Goal: Information Seeking & Learning: Understand process/instructions

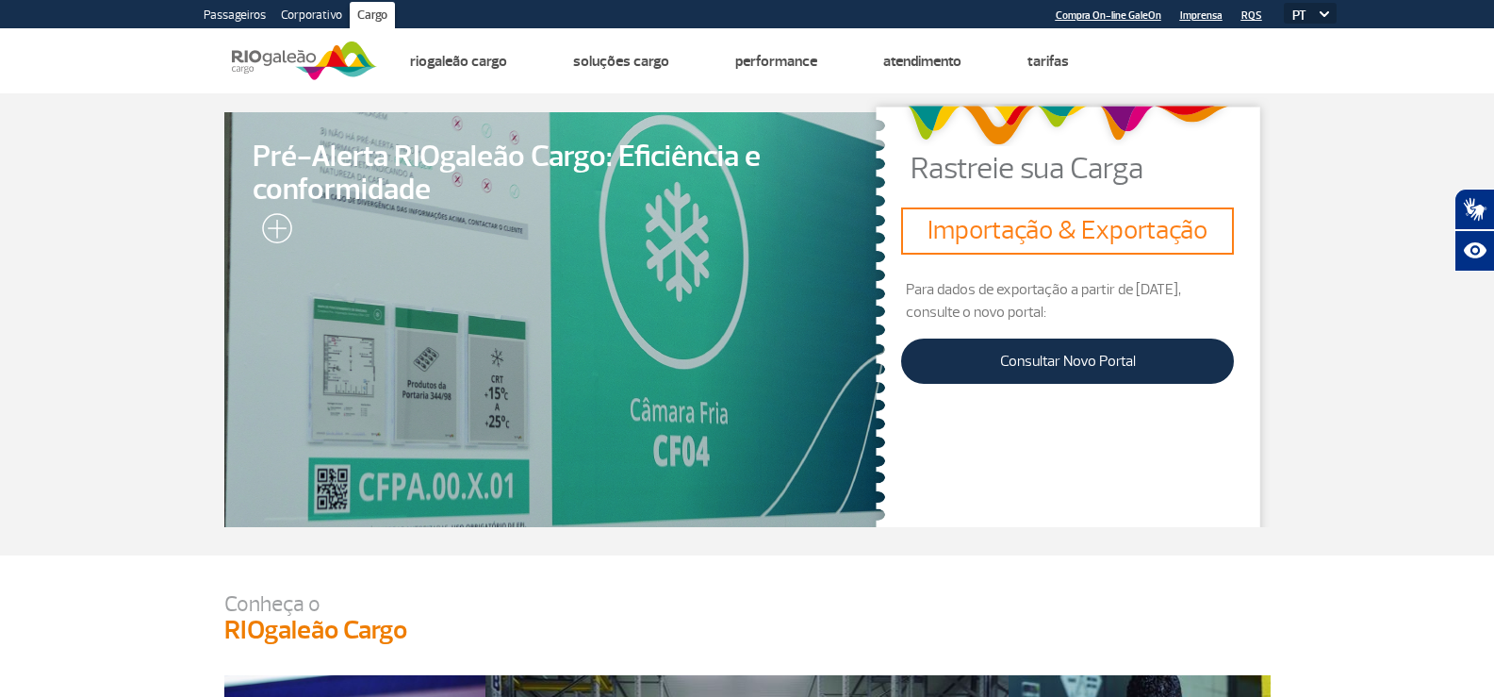
click at [1379, 338] on section "Pré-Alerta RIOgaleão Cargo: Eficiência e conformidade Rastreie sua Carga Import…" at bounding box center [747, 324] width 1494 height 462
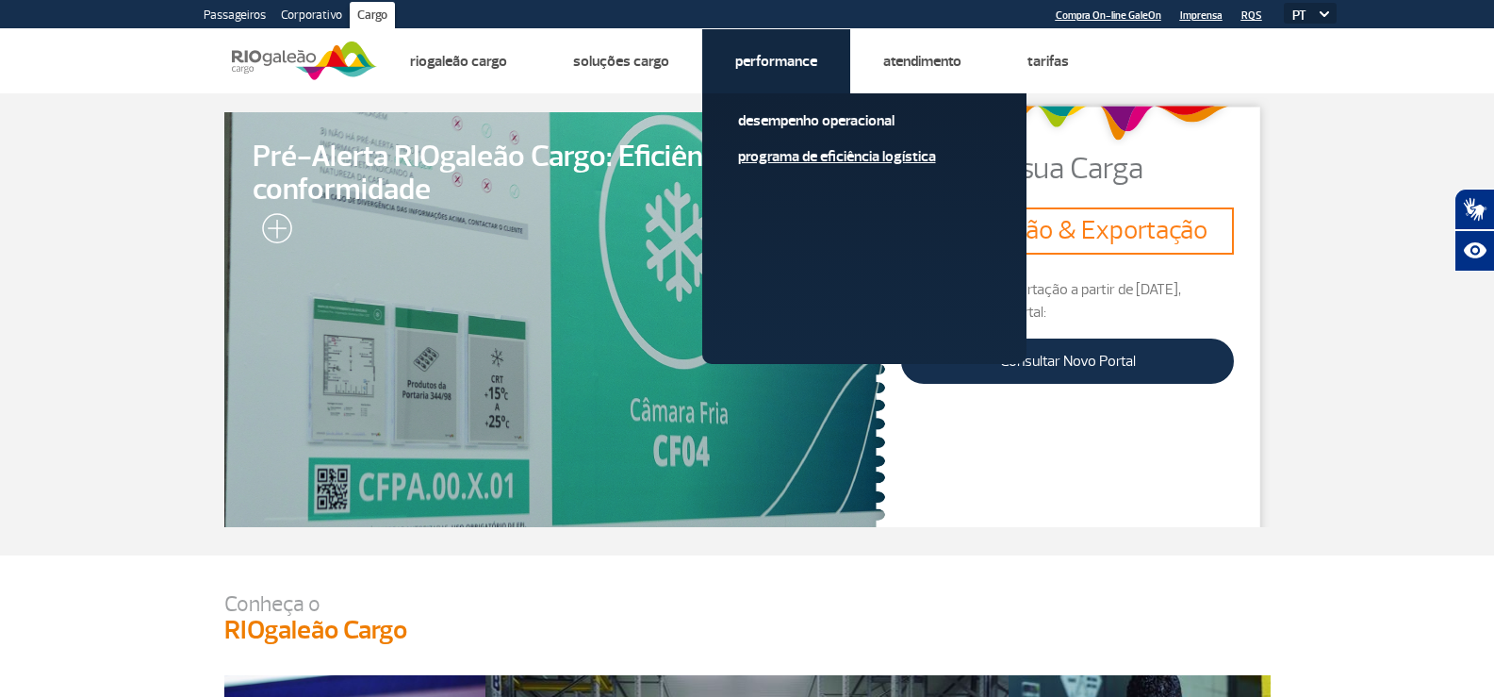
click at [788, 158] on link "Programa de Eficiência Logística" at bounding box center [864, 156] width 253 height 21
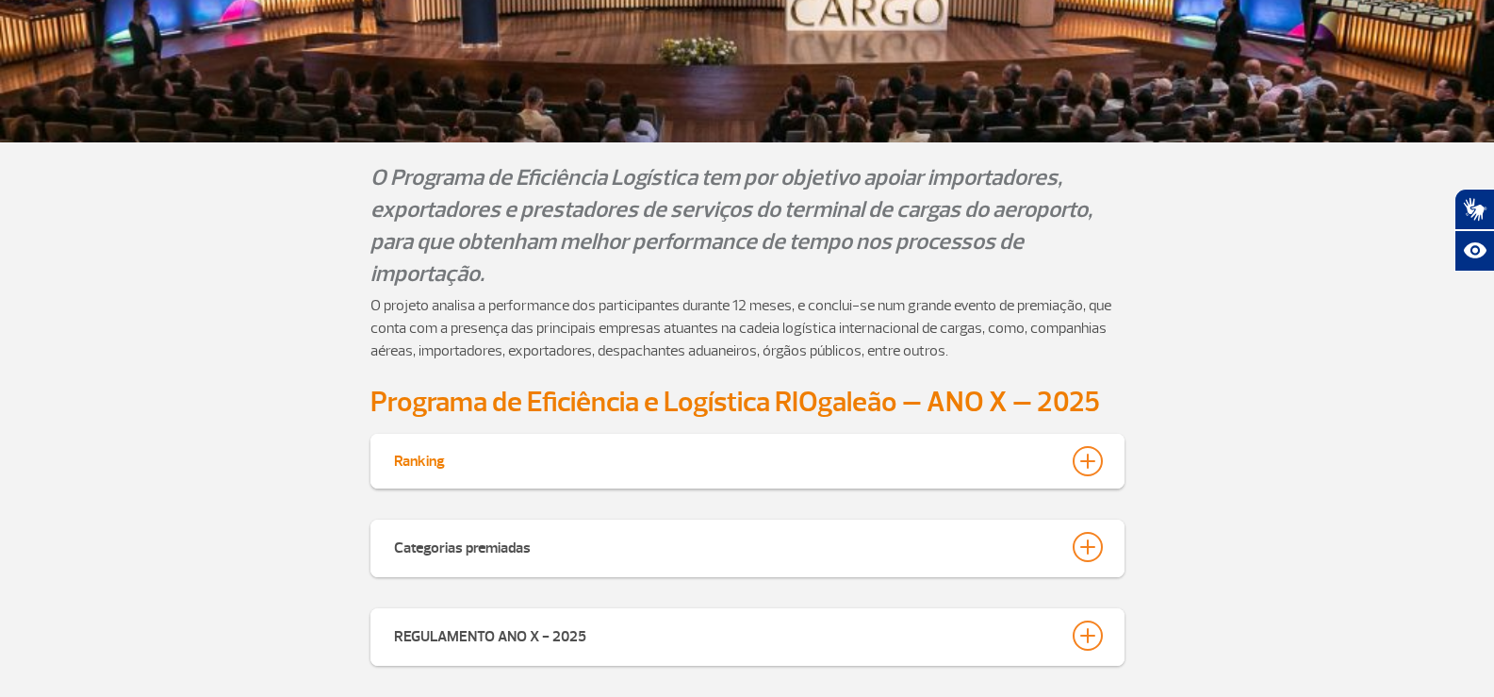
scroll to position [401, 0]
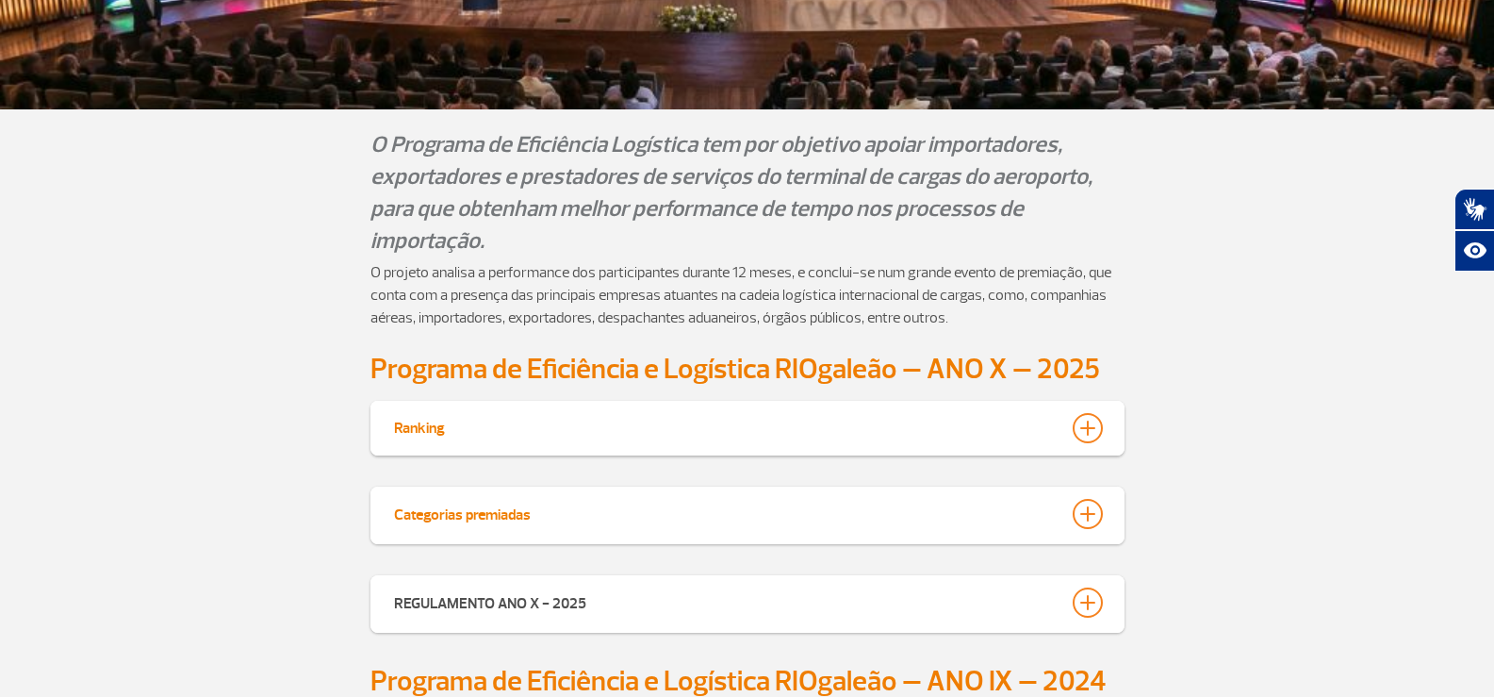
click at [1094, 499] on div at bounding box center [1088, 514] width 30 height 30
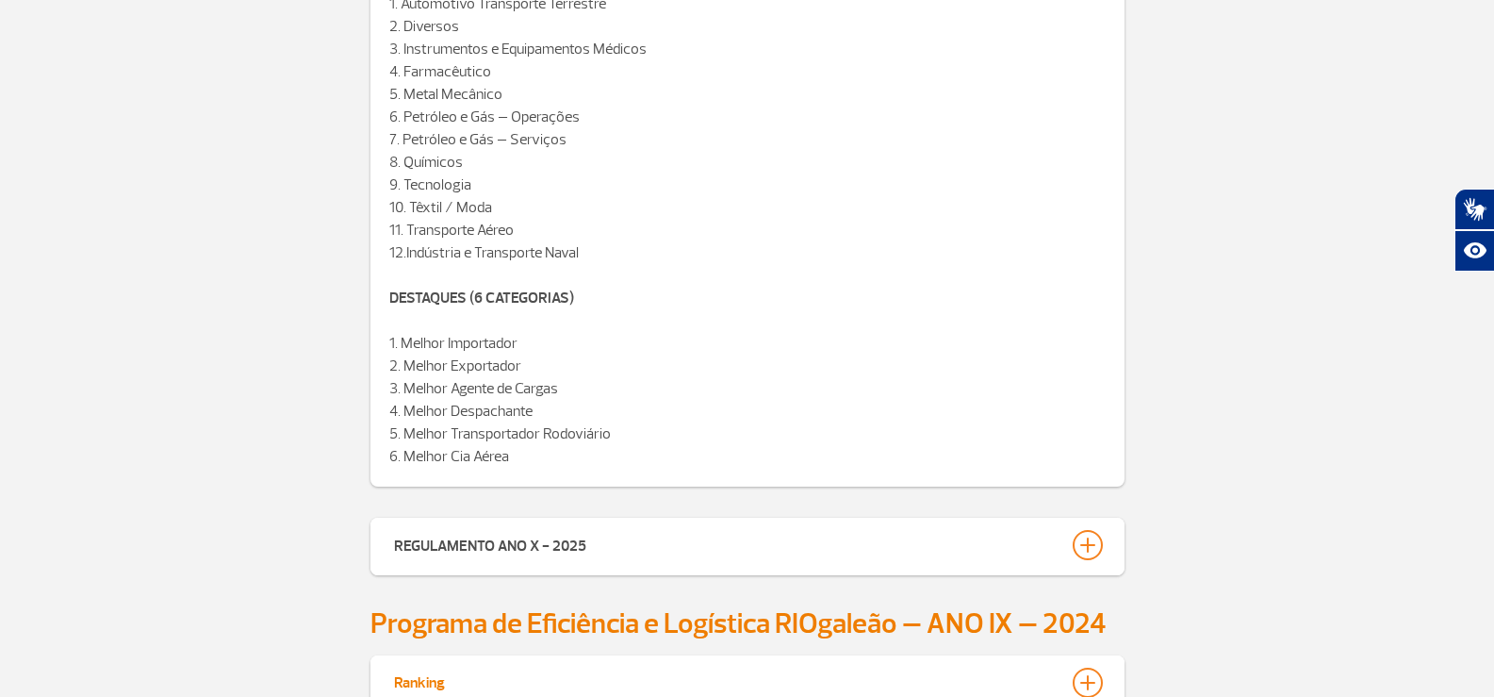
scroll to position [727, 0]
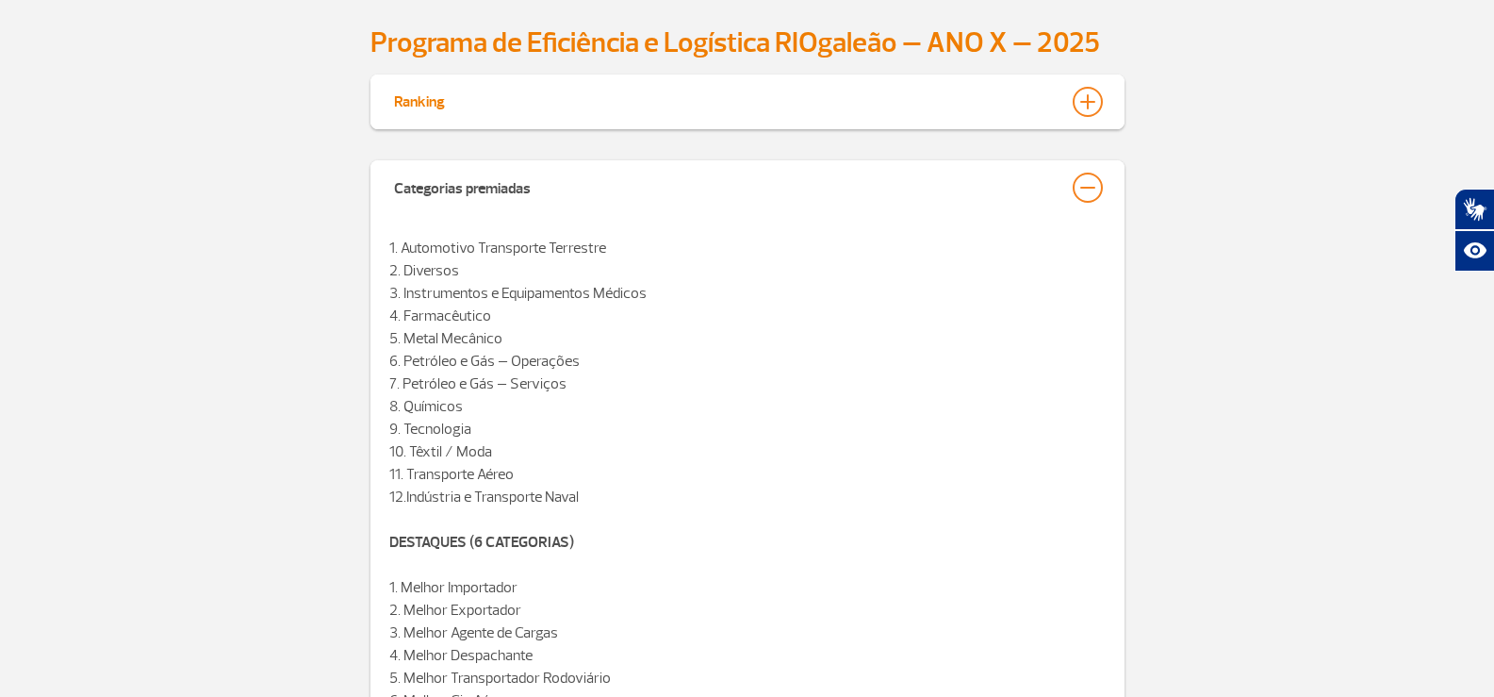
click at [1091, 105] on div at bounding box center [1088, 102] width 30 height 30
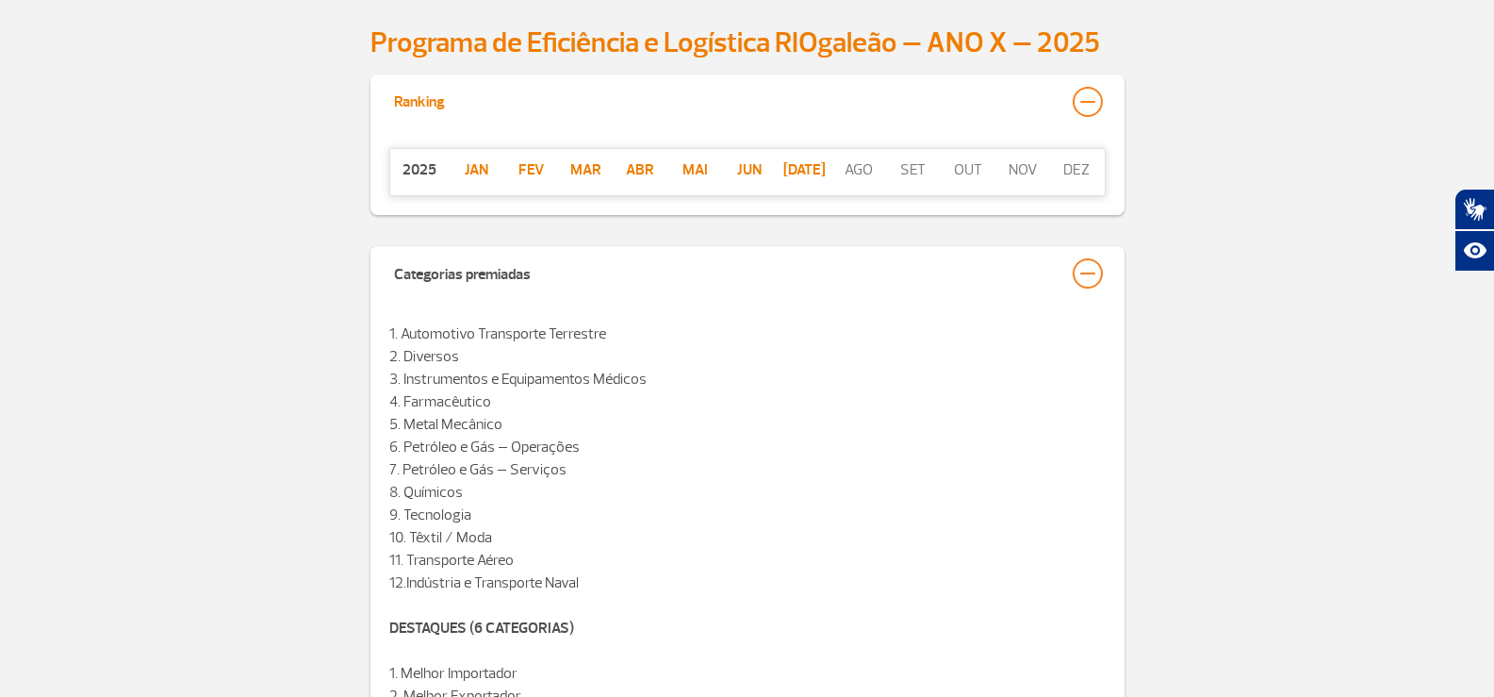
click at [1088, 106] on div at bounding box center [1088, 102] width 30 height 30
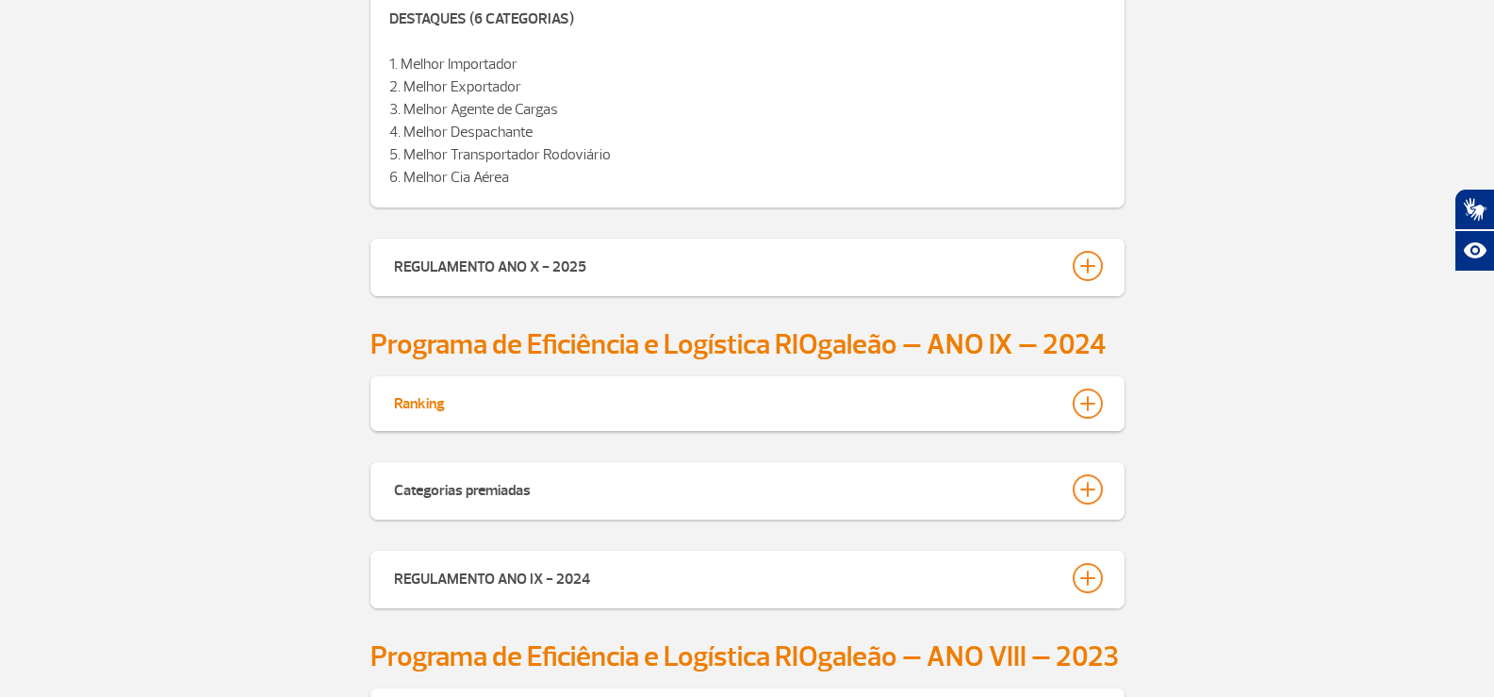
scroll to position [1292, 0]
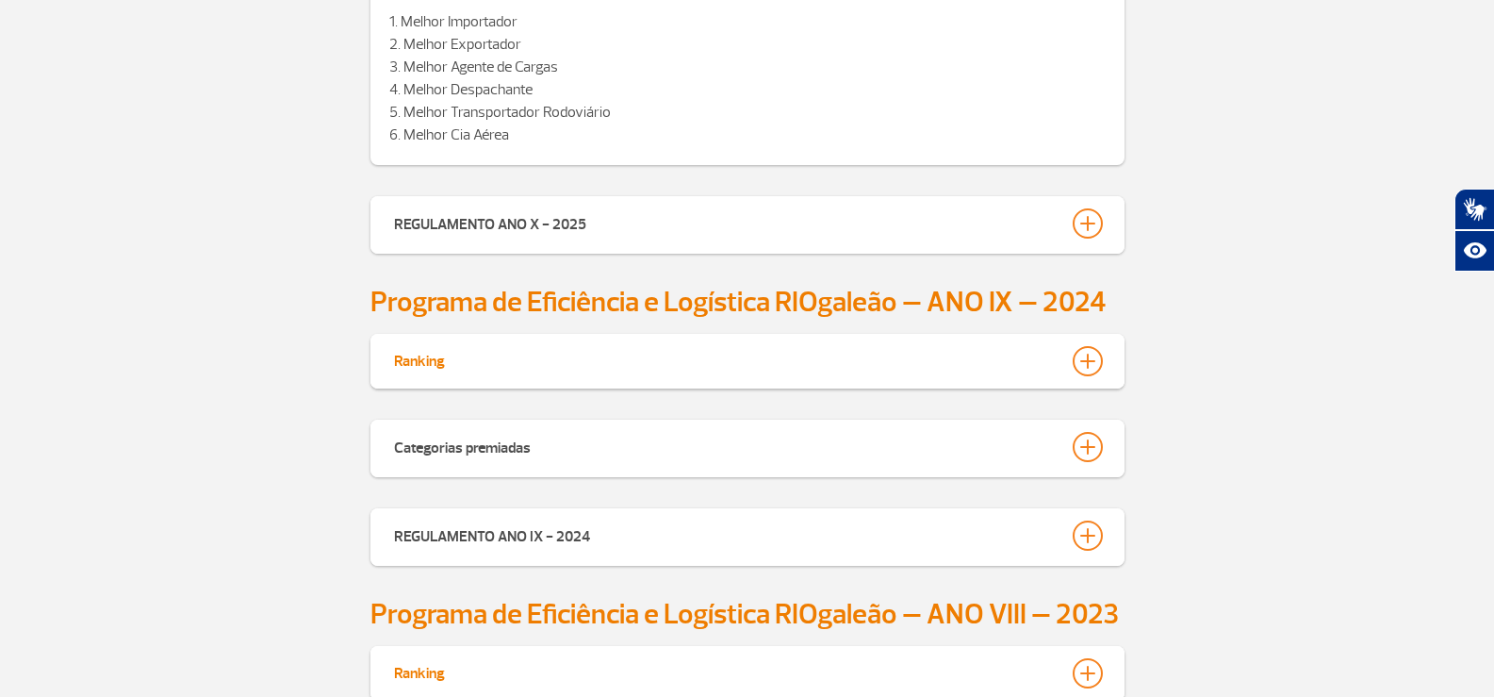
click at [1092, 354] on div at bounding box center [1088, 361] width 30 height 30
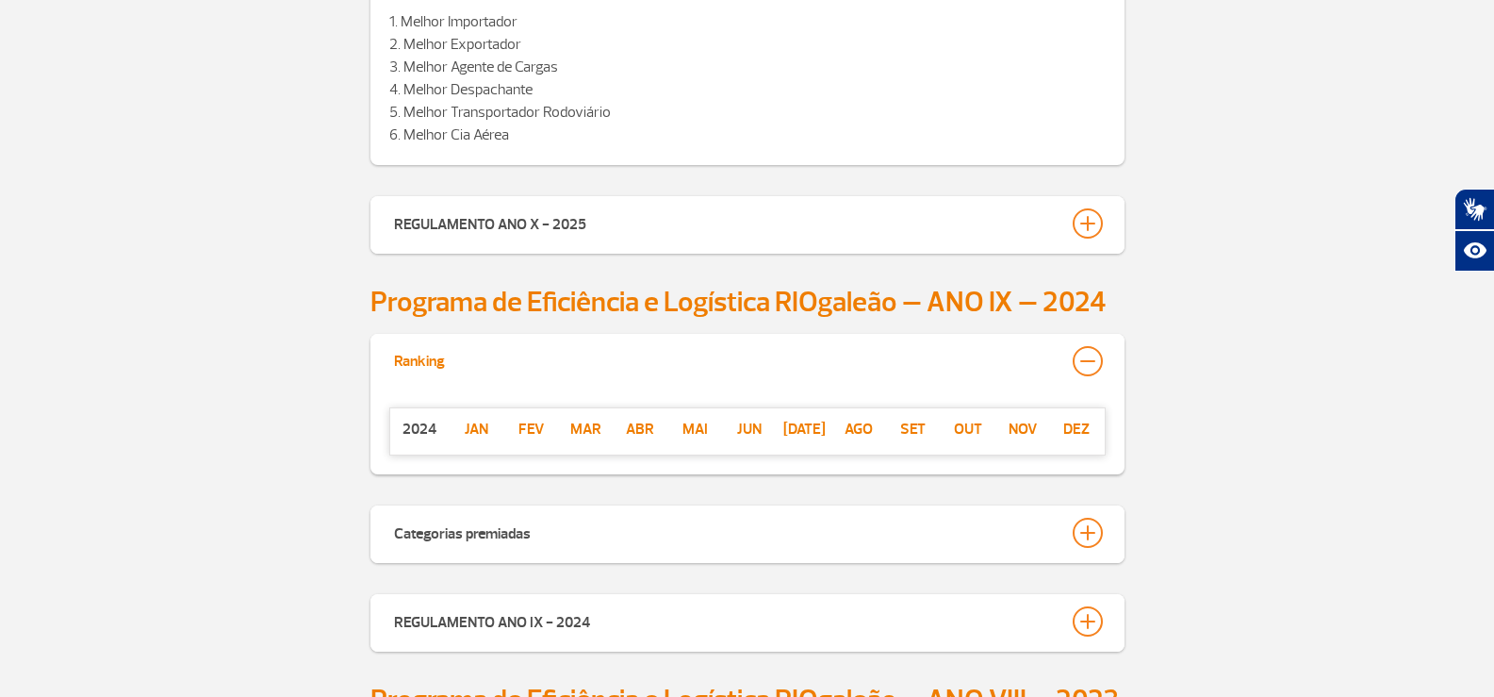
click at [1082, 428] on p "dez" at bounding box center [1077, 429] width 55 height 23
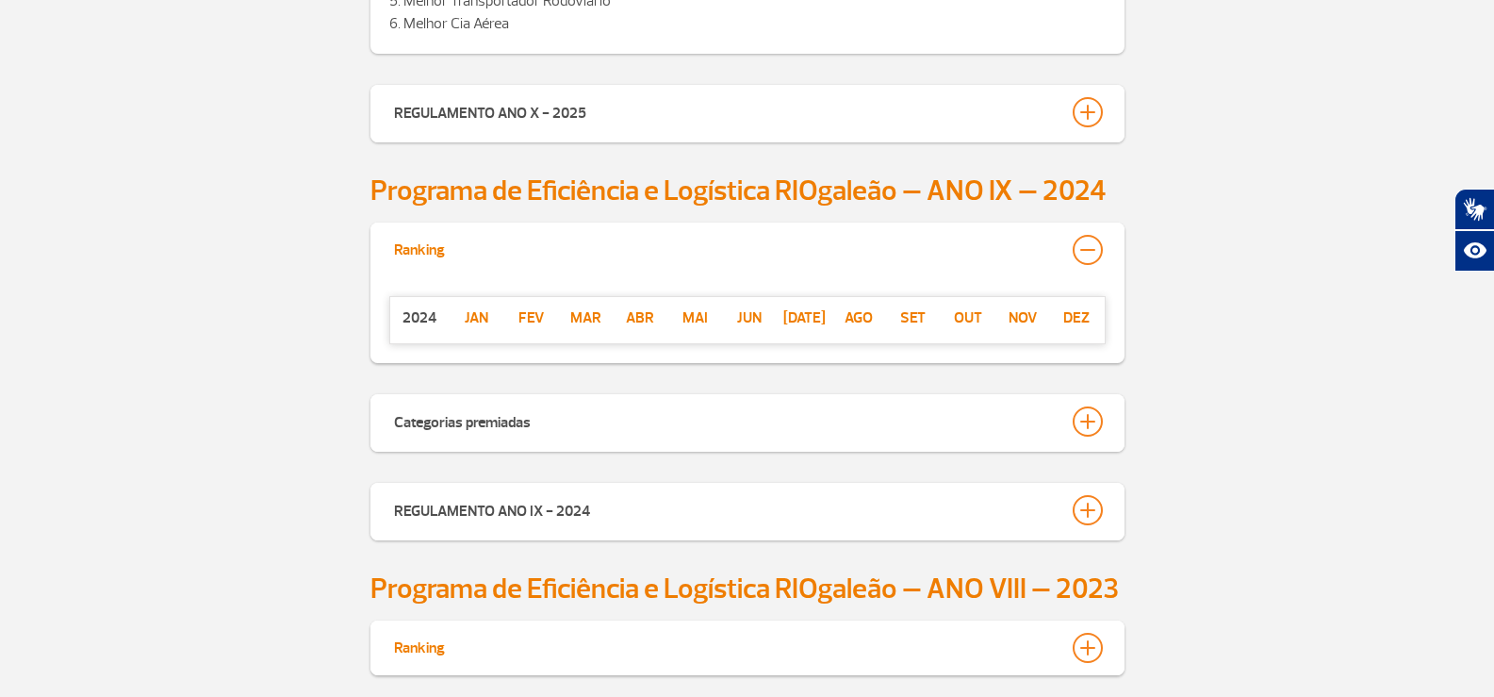
scroll to position [1481, 0]
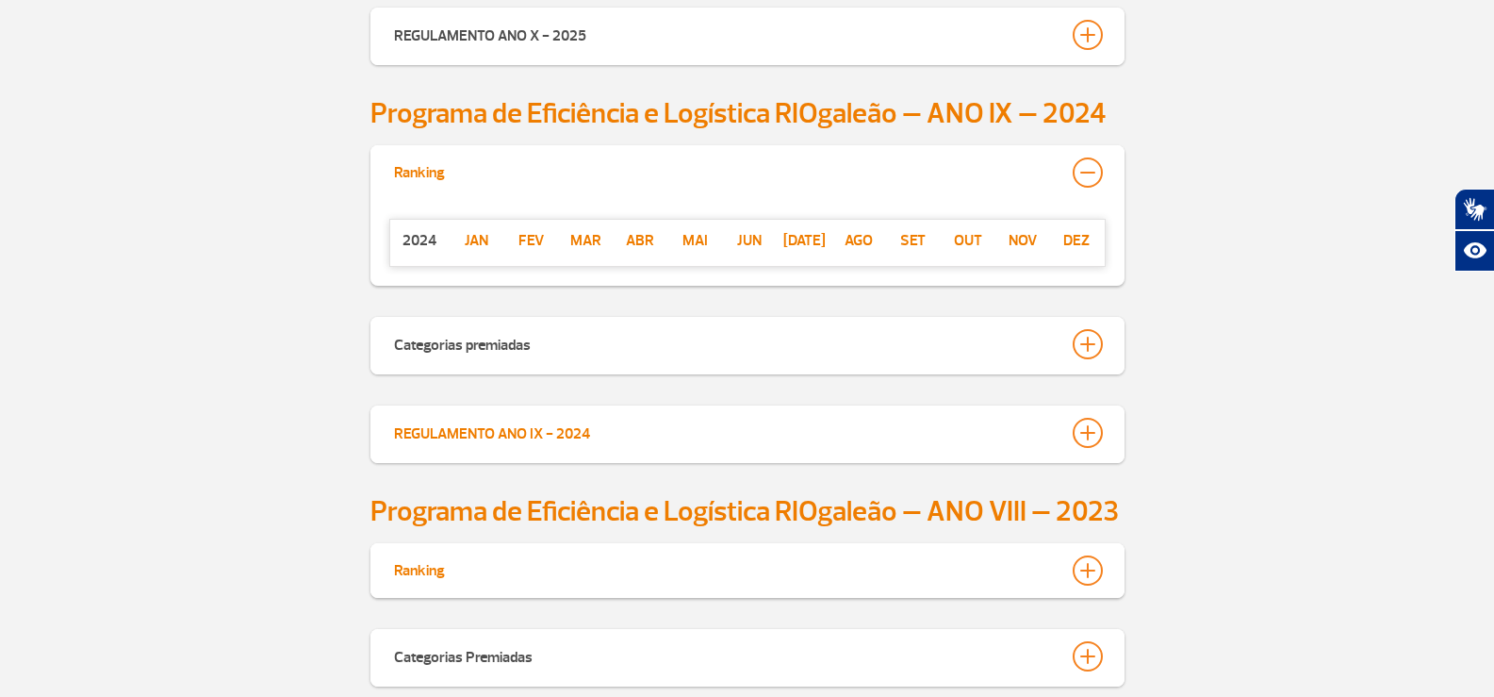
click at [1087, 434] on div at bounding box center [1088, 433] width 30 height 30
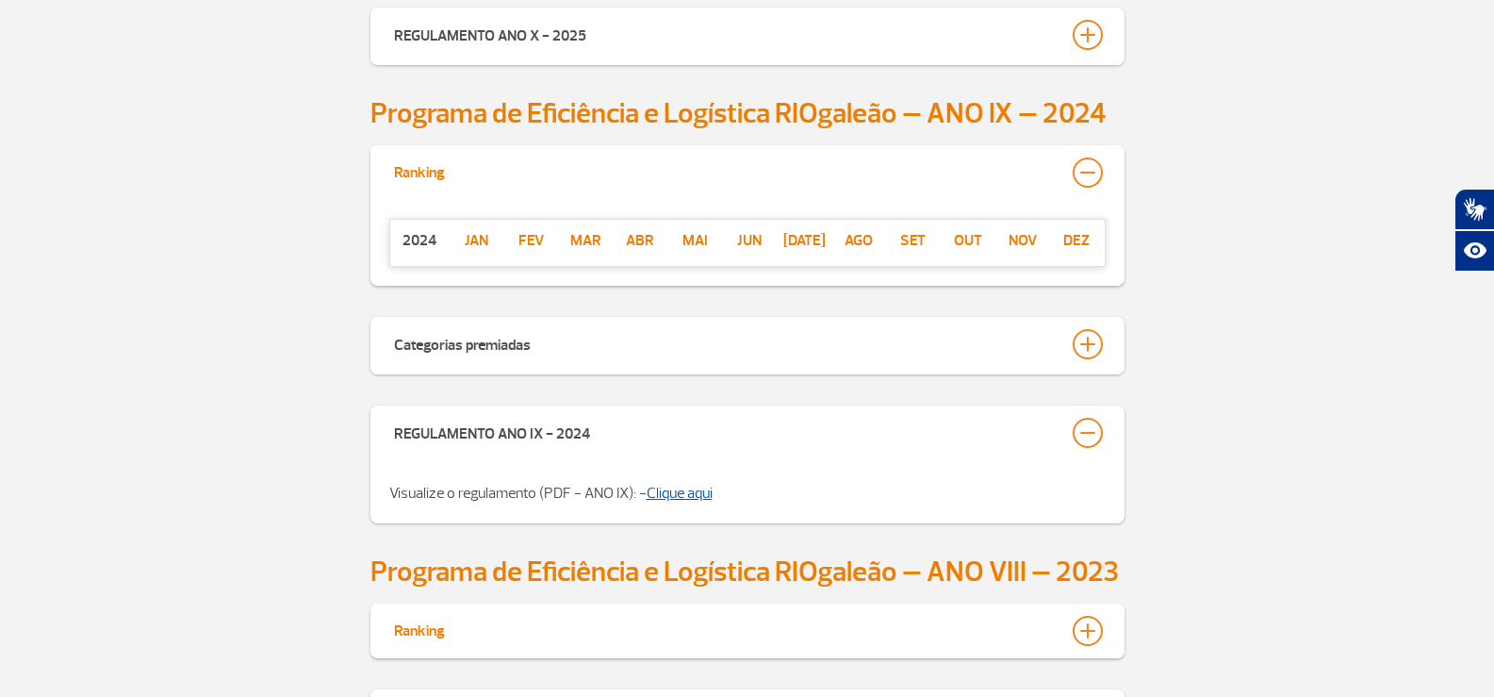
click at [676, 484] on link "Clique aqui" at bounding box center [680, 493] width 66 height 19
